Goal: Task Accomplishment & Management: Manage account settings

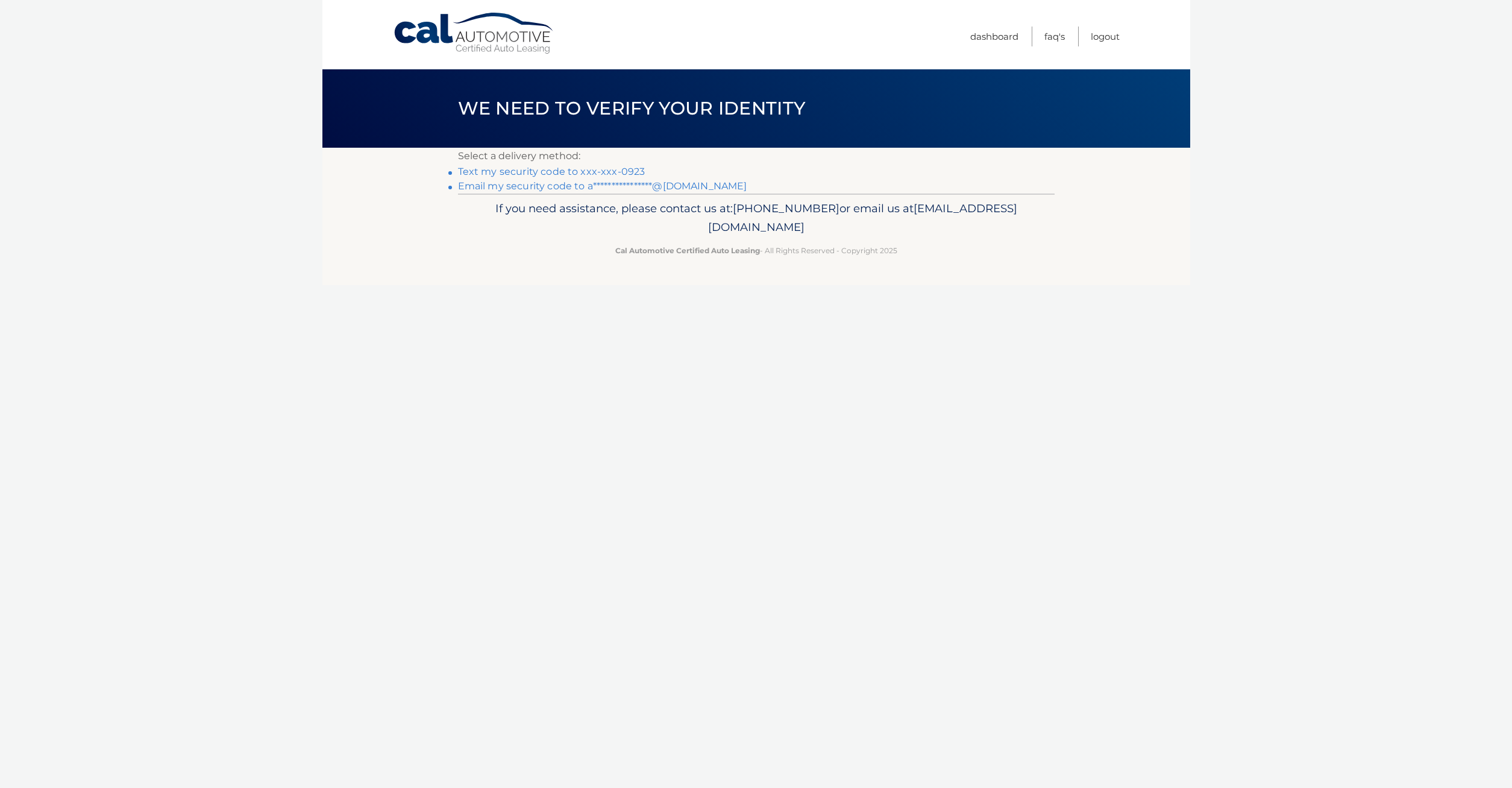
click at [529, 172] on link "Text my security code to xxx-xxx-0923" at bounding box center [551, 171] width 187 height 11
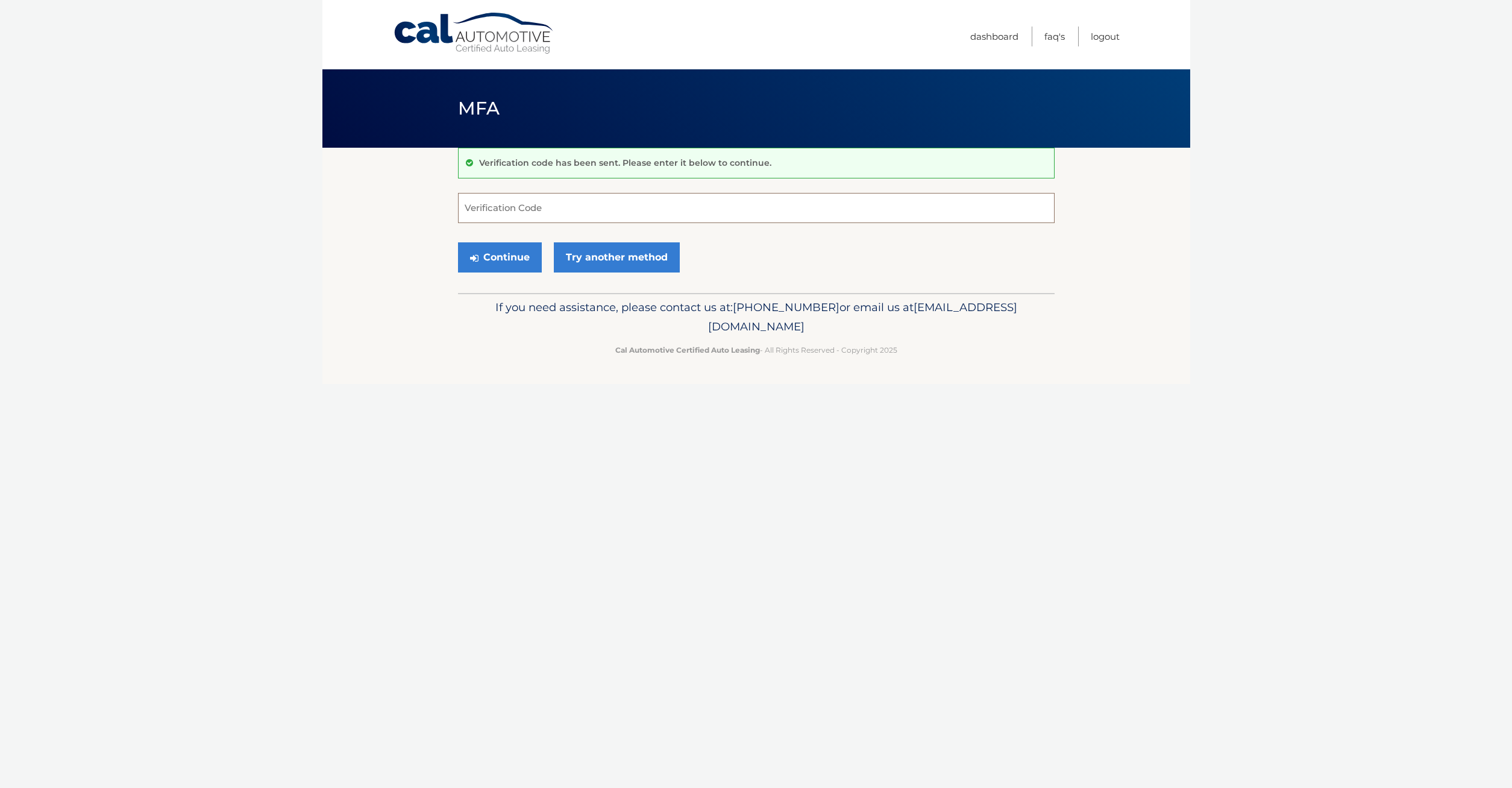
click at [542, 217] on input "Verification Code" at bounding box center [756, 207] width 597 height 30
click at [499, 209] on input "Verification Code" at bounding box center [756, 207] width 597 height 30
type input "954975"
click at [458, 243] on button "Continue" at bounding box center [500, 257] width 84 height 30
click at [510, 248] on button "Continue" at bounding box center [500, 257] width 84 height 30
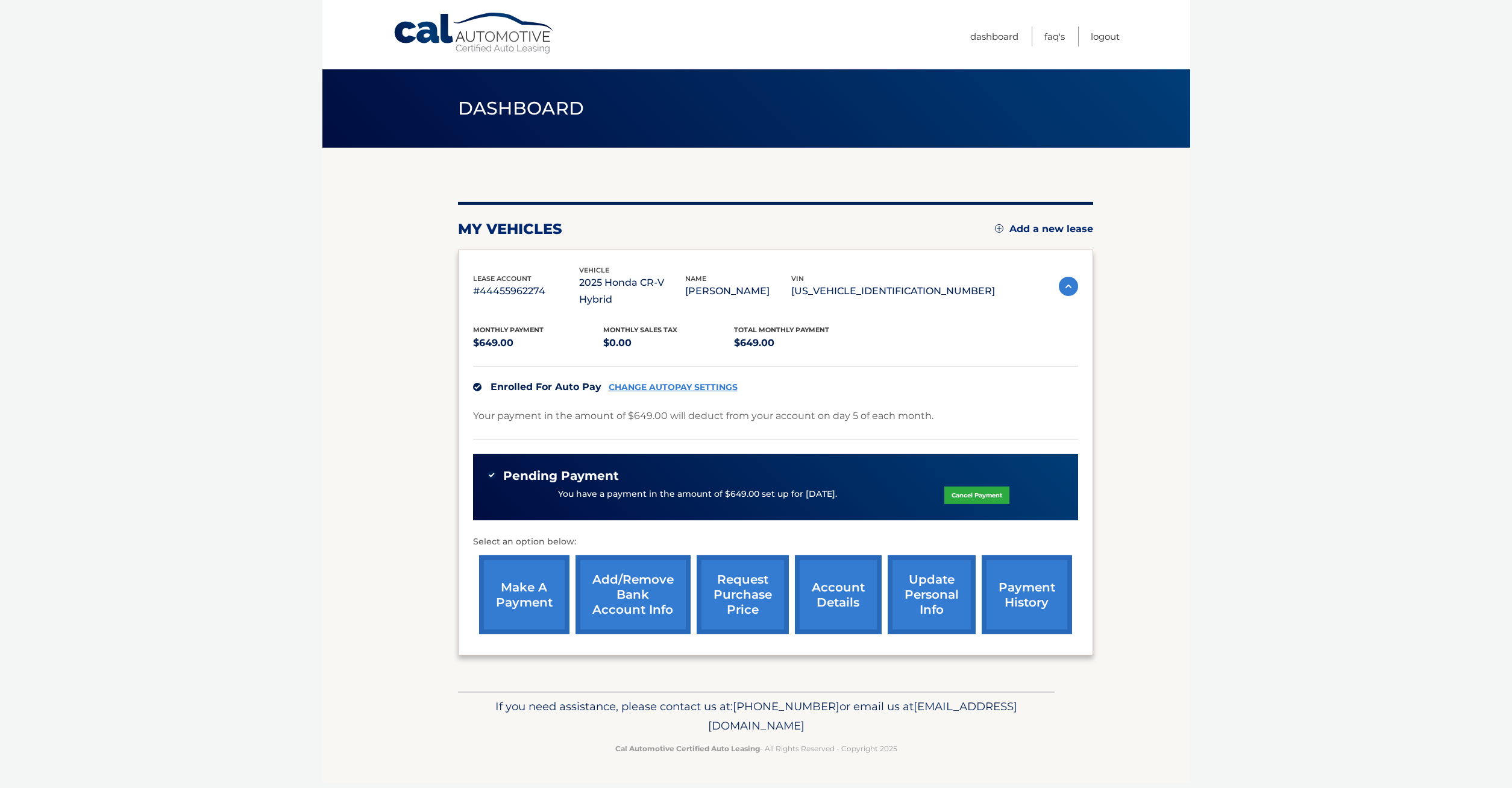
scroll to position [8, 0]
click at [1004, 570] on link "payment history" at bounding box center [1027, 595] width 90 height 79
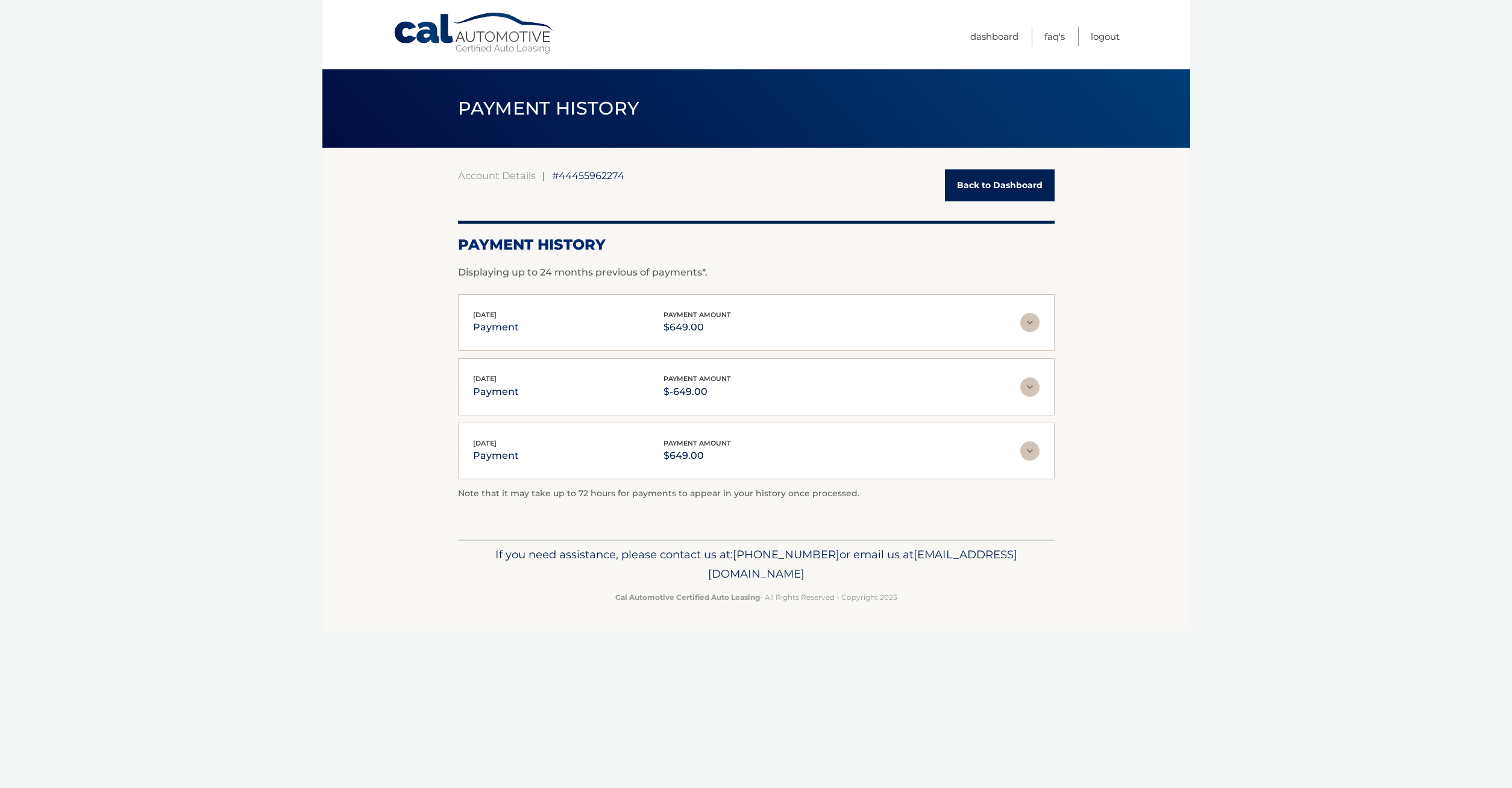
click at [1006, 179] on link "Back to Dashboard" at bounding box center [999, 185] width 110 height 32
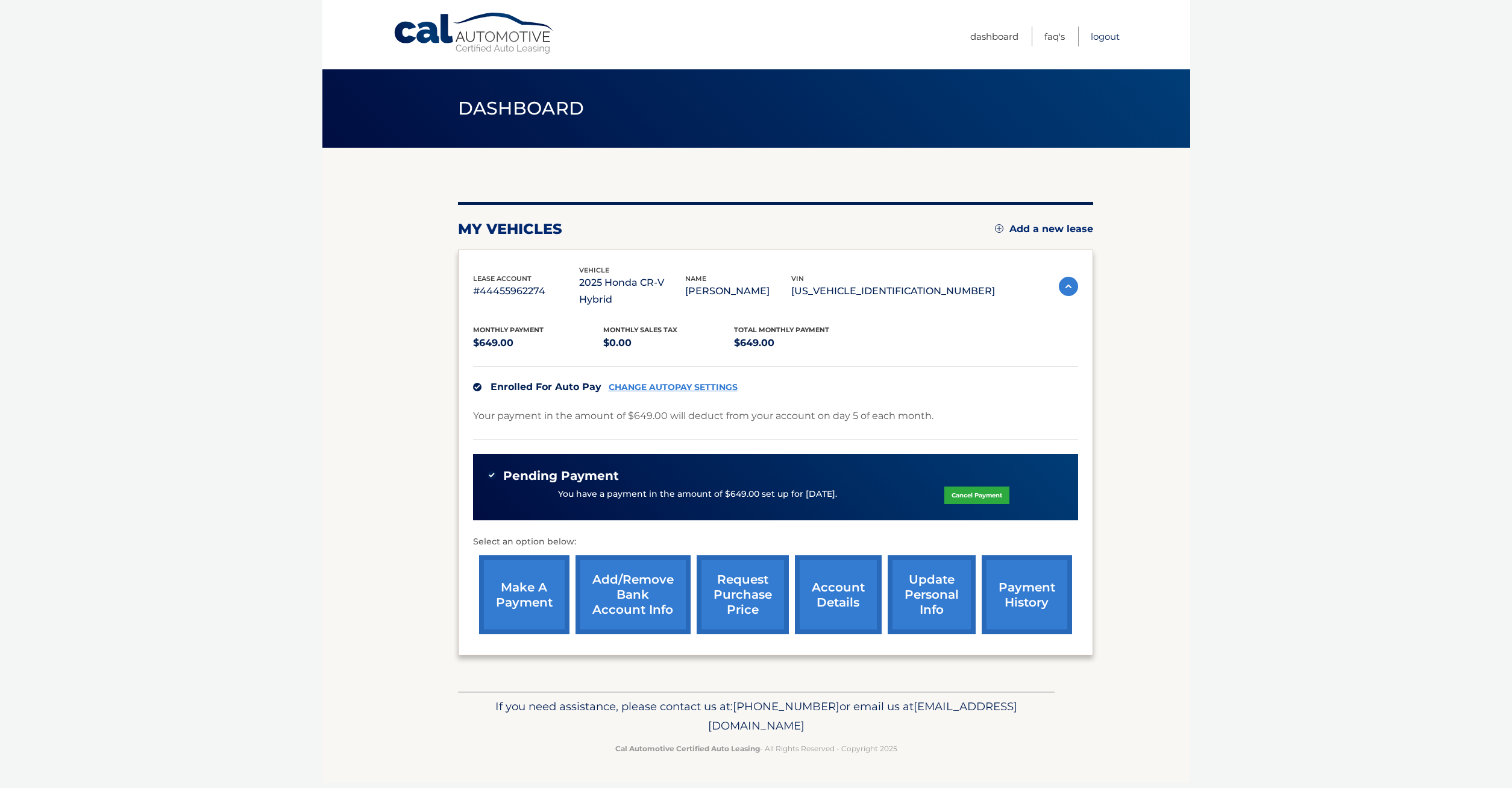
click at [1109, 33] on link "Logout" at bounding box center [1105, 37] width 29 height 20
